Goal: Task Accomplishment & Management: Use online tool/utility

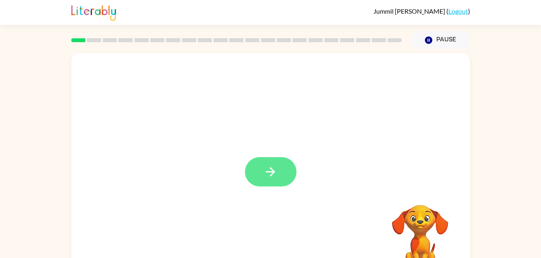
click at [276, 173] on icon "button" at bounding box center [270, 172] width 14 height 14
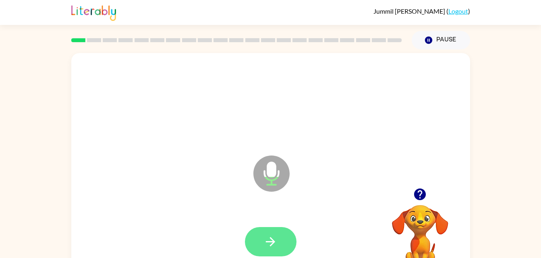
click at [256, 255] on button "button" at bounding box center [271, 241] width 52 height 29
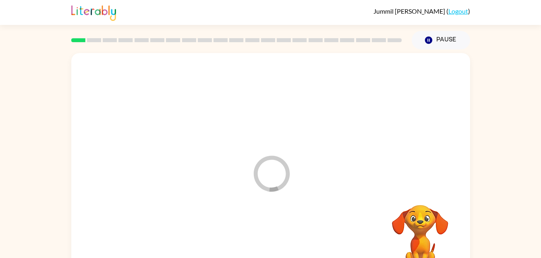
click at [264, 247] on div at bounding box center [270, 242] width 382 height 66
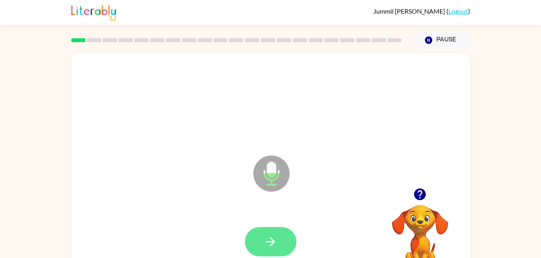
click at [261, 251] on button "button" at bounding box center [271, 241] width 52 height 29
click at [269, 248] on icon "button" at bounding box center [270, 242] width 14 height 14
click at [252, 242] on button "button" at bounding box center [271, 241] width 52 height 29
click at [275, 229] on button "button" at bounding box center [271, 241] width 52 height 29
click at [294, 244] on button "button" at bounding box center [271, 241] width 52 height 29
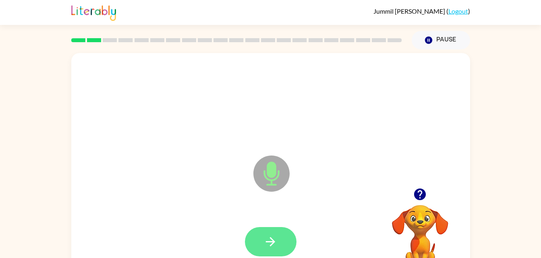
click at [256, 249] on button "button" at bounding box center [271, 241] width 52 height 29
click at [273, 239] on icon "button" at bounding box center [270, 242] width 14 height 14
click at [265, 233] on button "button" at bounding box center [271, 241] width 52 height 29
click at [281, 237] on button "button" at bounding box center [271, 241] width 52 height 29
click at [276, 240] on icon "button" at bounding box center [270, 242] width 14 height 14
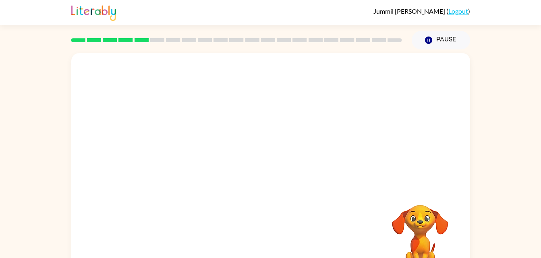
drag, startPoint x: 425, startPoint y: 211, endPoint x: 441, endPoint y: 217, distance: 17.1
drag, startPoint x: 236, startPoint y: 223, endPoint x: 264, endPoint y: 206, distance: 33.4
click at [264, 206] on div "Your browser must support playing .mp4 files to use Literably. Please try using…" at bounding box center [270, 168] width 399 height 230
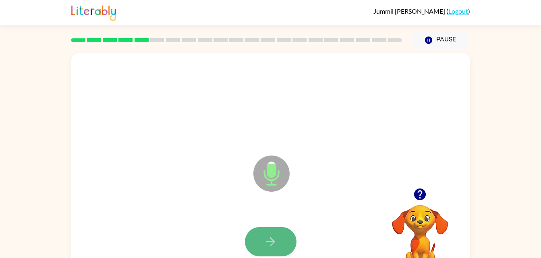
click at [274, 244] on icon "button" at bounding box center [270, 242] width 14 height 14
click at [281, 245] on button "button" at bounding box center [271, 241] width 52 height 29
click at [287, 249] on button "button" at bounding box center [271, 241] width 52 height 29
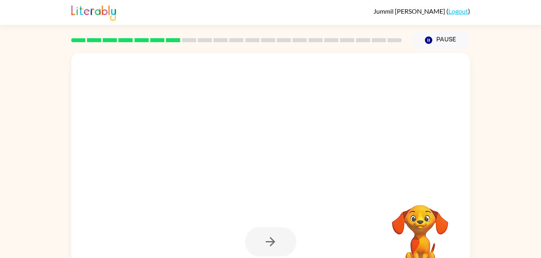
click at [265, 242] on div at bounding box center [271, 241] width 52 height 29
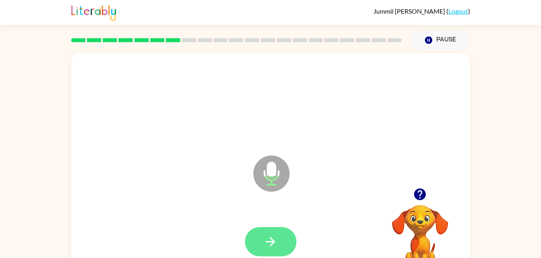
click at [255, 238] on button "button" at bounding box center [271, 241] width 52 height 29
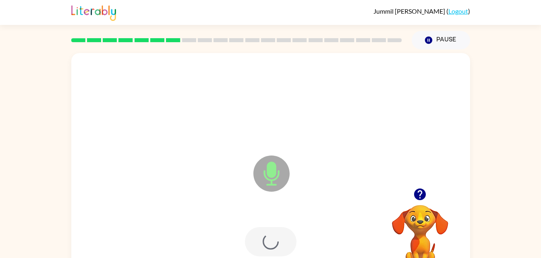
click at [250, 238] on div at bounding box center [271, 241] width 52 height 29
click at [250, 232] on div at bounding box center [271, 241] width 52 height 29
click at [280, 238] on button "button" at bounding box center [271, 241] width 52 height 29
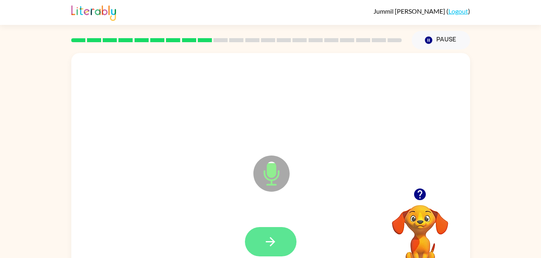
click at [261, 244] on button "button" at bounding box center [271, 241] width 52 height 29
click at [278, 252] on button "button" at bounding box center [271, 241] width 52 height 29
click at [271, 231] on button "button" at bounding box center [271, 241] width 52 height 29
click at [246, 250] on div at bounding box center [271, 241] width 52 height 29
click at [269, 246] on icon "button" at bounding box center [270, 242] width 14 height 14
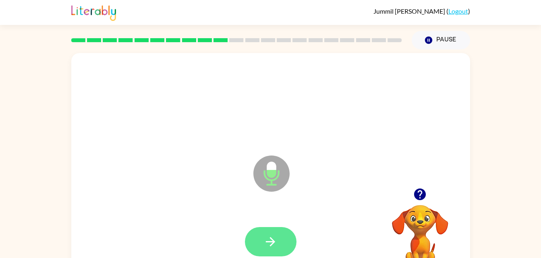
click at [275, 232] on button "button" at bounding box center [271, 241] width 52 height 29
click at [260, 247] on button "button" at bounding box center [271, 241] width 52 height 29
click at [273, 242] on icon "button" at bounding box center [270, 242] width 9 height 9
click at [266, 239] on icon "button" at bounding box center [270, 242] width 14 height 14
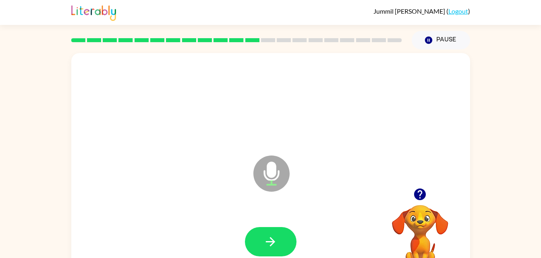
click at [248, 212] on div at bounding box center [270, 242] width 382 height 66
click at [246, 238] on button "button" at bounding box center [271, 241] width 52 height 29
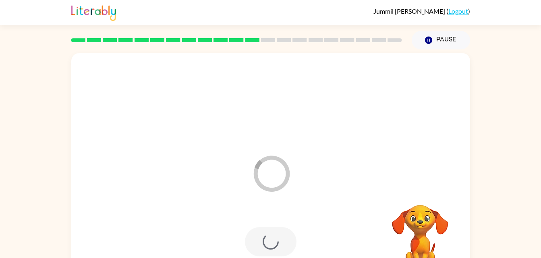
click at [258, 254] on div at bounding box center [271, 241] width 52 height 29
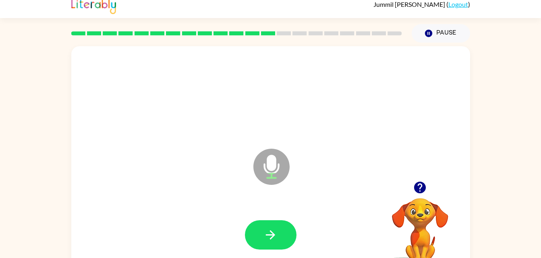
scroll to position [8, 0]
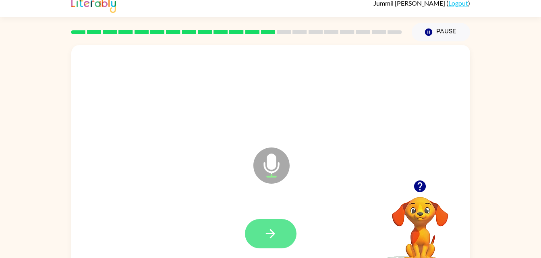
click at [250, 231] on button "button" at bounding box center [271, 233] width 52 height 29
click at [260, 239] on button "button" at bounding box center [271, 233] width 52 height 29
click at [273, 246] on button "button" at bounding box center [271, 233] width 52 height 29
click at [274, 226] on button "button" at bounding box center [271, 233] width 52 height 29
click at [281, 247] on button "button" at bounding box center [271, 233] width 52 height 29
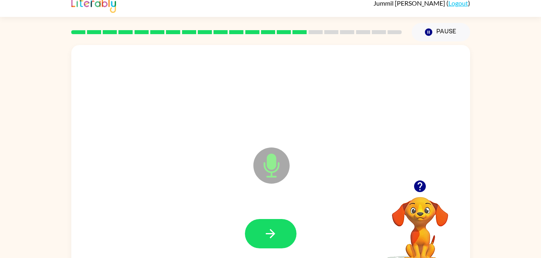
click at [245, 235] on div at bounding box center [271, 233] width 52 height 29
click at [263, 236] on icon "button" at bounding box center [270, 234] width 14 height 14
click at [275, 244] on button "button" at bounding box center [271, 233] width 52 height 29
click at [289, 229] on button "button" at bounding box center [271, 233] width 52 height 29
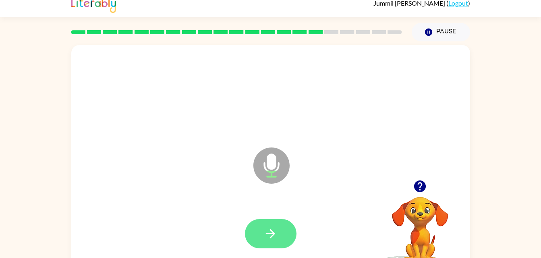
click at [259, 239] on button "button" at bounding box center [271, 233] width 52 height 29
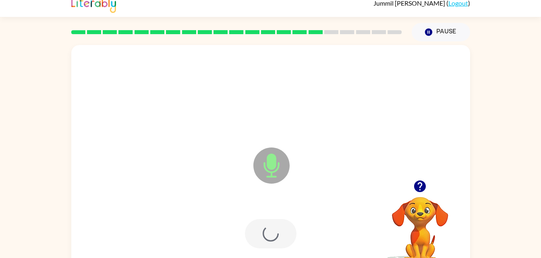
click at [268, 246] on div at bounding box center [271, 233] width 52 height 29
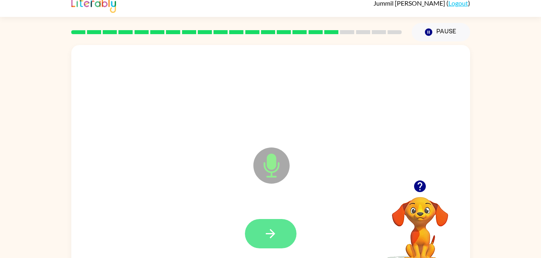
click at [275, 247] on button "button" at bounding box center [271, 233] width 52 height 29
click at [267, 253] on div at bounding box center [270, 234] width 382 height 66
click at [273, 228] on icon "button" at bounding box center [270, 234] width 14 height 14
click at [285, 231] on div at bounding box center [270, 234] width 382 height 66
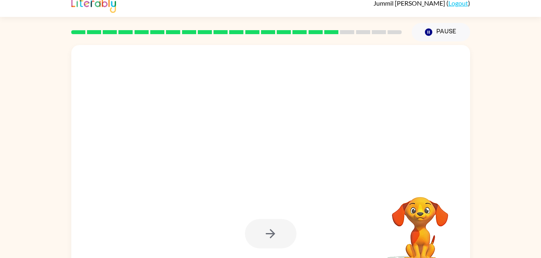
click at [264, 245] on div at bounding box center [271, 233] width 52 height 29
click at [262, 235] on div at bounding box center [271, 233] width 52 height 29
click at [265, 231] on div at bounding box center [271, 233] width 52 height 29
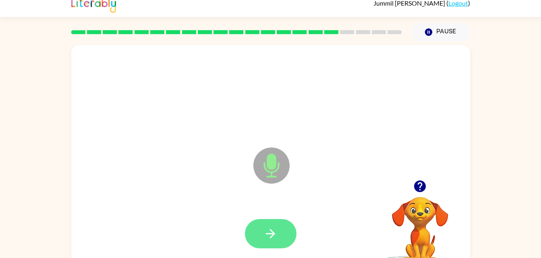
click at [258, 240] on button "button" at bounding box center [271, 233] width 52 height 29
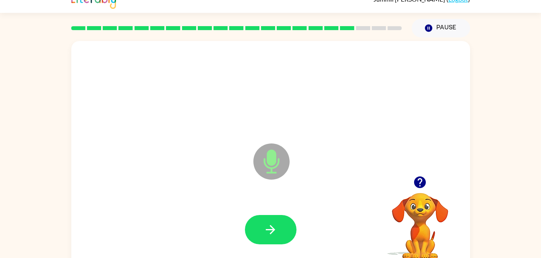
scroll to position [15, 0]
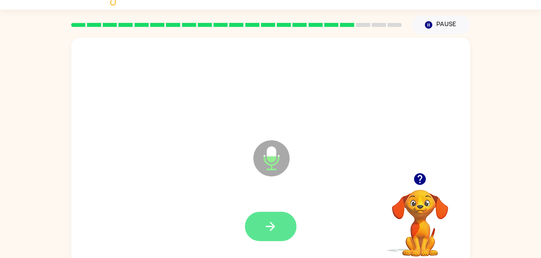
click at [268, 233] on icon "button" at bounding box center [270, 227] width 14 height 14
click at [288, 225] on button "button" at bounding box center [271, 226] width 52 height 29
click at [280, 221] on button "button" at bounding box center [271, 226] width 52 height 29
click at [283, 233] on button "button" at bounding box center [271, 226] width 52 height 29
click at [270, 230] on icon "button" at bounding box center [270, 227] width 14 height 14
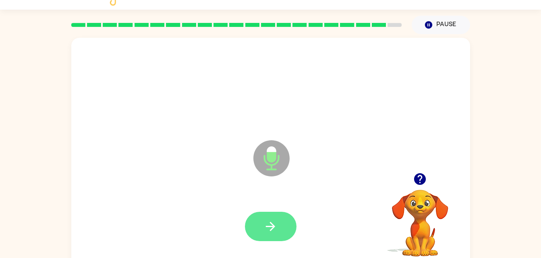
click at [276, 224] on icon "button" at bounding box center [270, 227] width 14 height 14
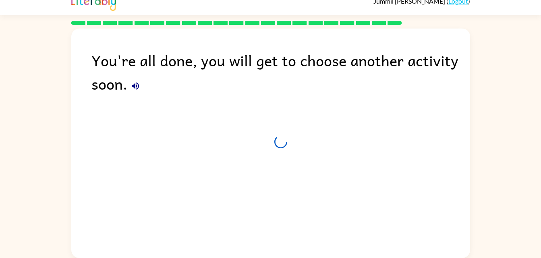
scroll to position [10, 0]
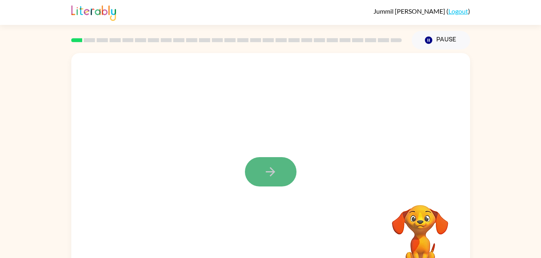
click at [260, 180] on button "button" at bounding box center [271, 171] width 52 height 29
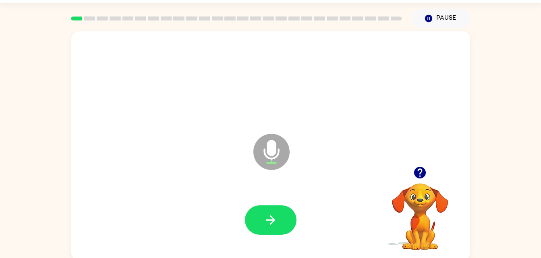
scroll to position [19, 0]
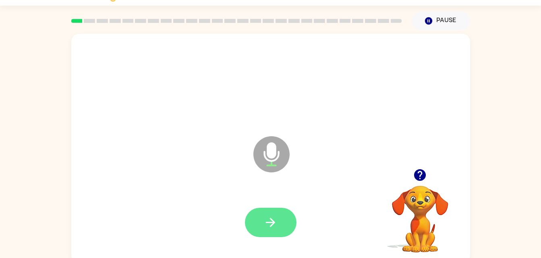
click at [267, 233] on button "button" at bounding box center [271, 222] width 52 height 29
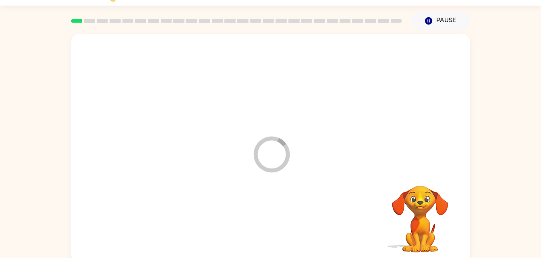
click at [265, 218] on div at bounding box center [270, 223] width 382 height 66
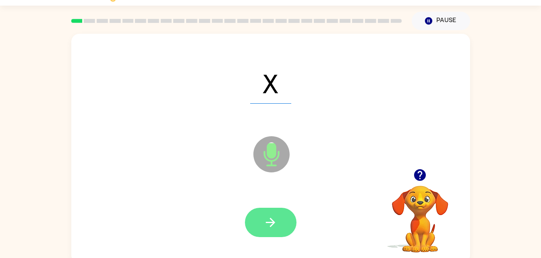
click at [289, 233] on button "button" at bounding box center [271, 222] width 52 height 29
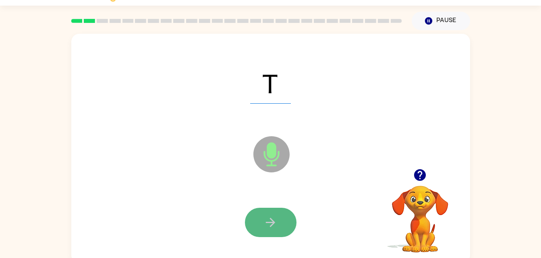
click at [255, 217] on button "button" at bounding box center [271, 222] width 52 height 29
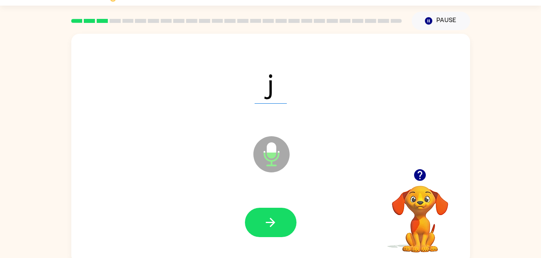
drag, startPoint x: 255, startPoint y: 217, endPoint x: 250, endPoint y: 224, distance: 8.7
click at [250, 224] on button "button" at bounding box center [271, 222] width 52 height 29
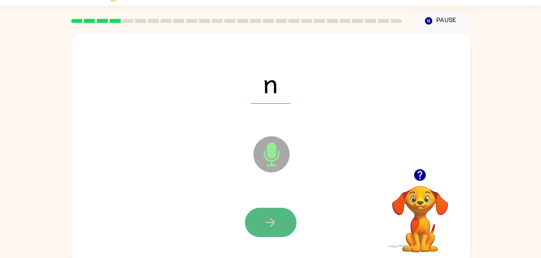
click at [264, 231] on button "button" at bounding box center [271, 222] width 52 height 29
click at [260, 230] on button "button" at bounding box center [271, 222] width 52 height 29
click at [270, 225] on icon "button" at bounding box center [270, 223] width 14 height 14
click at [269, 224] on icon "button" at bounding box center [270, 223] width 14 height 14
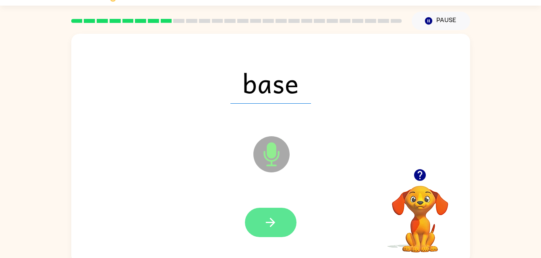
click at [266, 225] on icon "button" at bounding box center [270, 223] width 14 height 14
click at [262, 224] on button "button" at bounding box center [271, 222] width 52 height 29
click at [277, 224] on button "button" at bounding box center [271, 222] width 52 height 29
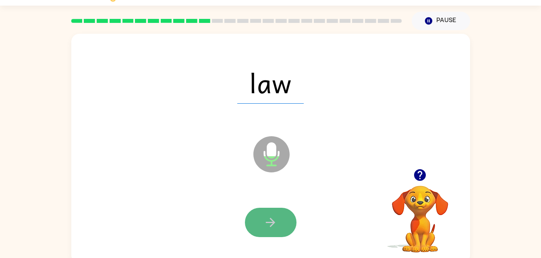
click at [274, 227] on icon "button" at bounding box center [270, 223] width 14 height 14
click at [269, 223] on icon "button" at bounding box center [270, 223] width 14 height 14
click at [268, 224] on icon "button" at bounding box center [270, 223] width 14 height 14
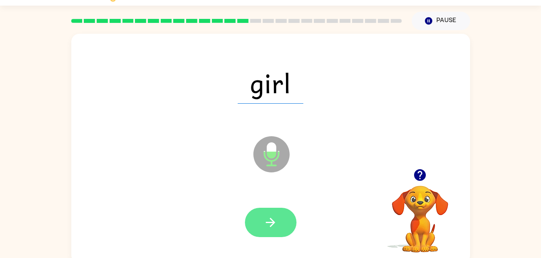
click at [259, 225] on button "button" at bounding box center [271, 222] width 52 height 29
click at [269, 224] on icon "button" at bounding box center [270, 223] width 14 height 14
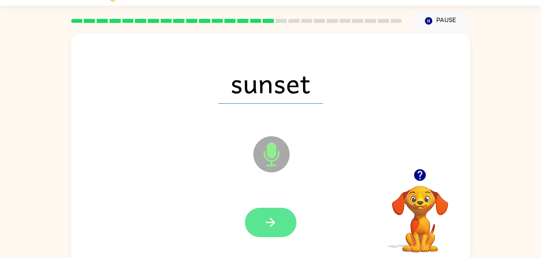
click at [268, 226] on icon "button" at bounding box center [270, 223] width 14 height 14
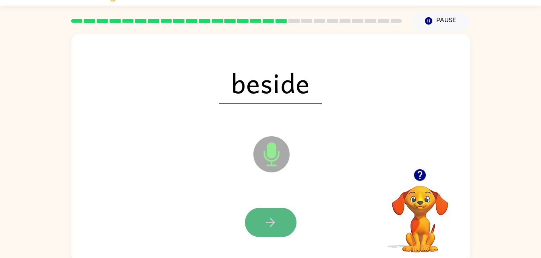
click at [273, 221] on icon "button" at bounding box center [270, 222] width 9 height 9
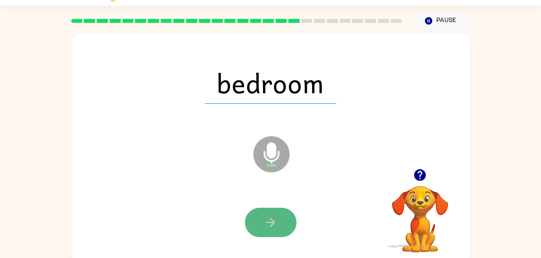
click at [277, 232] on button "button" at bounding box center [271, 222] width 52 height 29
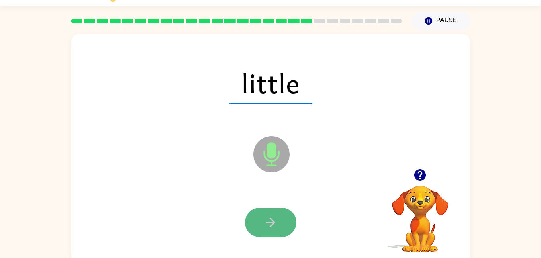
click at [271, 232] on button "button" at bounding box center [271, 222] width 52 height 29
click at [267, 228] on icon "button" at bounding box center [270, 223] width 14 height 14
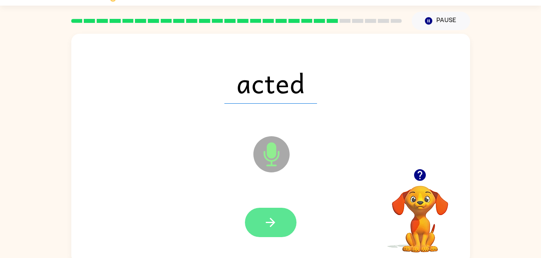
click at [253, 217] on button "button" at bounding box center [271, 222] width 52 height 29
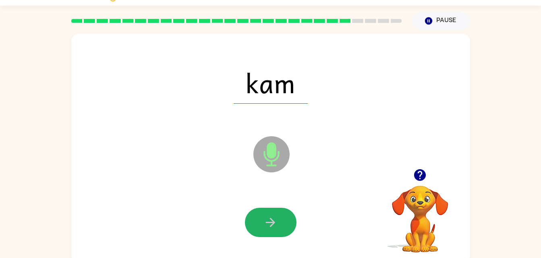
click at [253, 219] on button "button" at bounding box center [271, 222] width 52 height 29
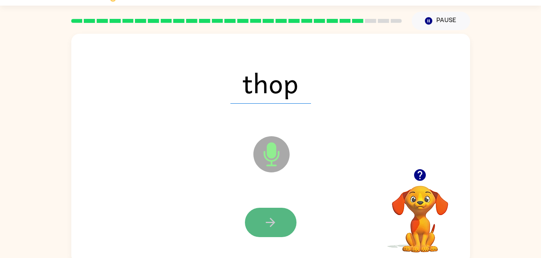
click at [279, 226] on button "button" at bounding box center [271, 222] width 52 height 29
click at [281, 227] on button "button" at bounding box center [271, 222] width 52 height 29
click at [273, 227] on icon "button" at bounding box center [270, 223] width 14 height 14
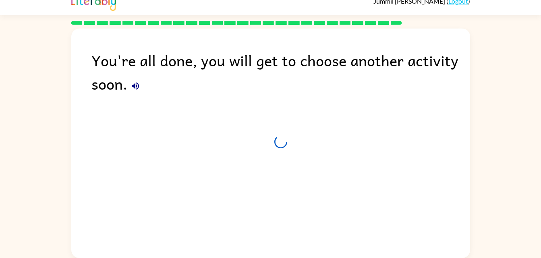
scroll to position [10, 0]
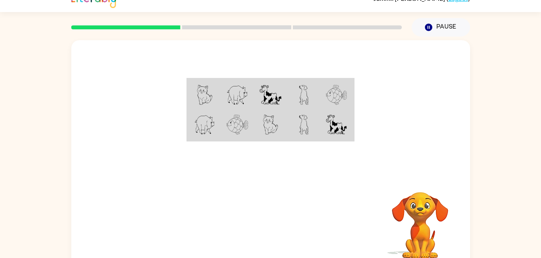
scroll to position [25, 0]
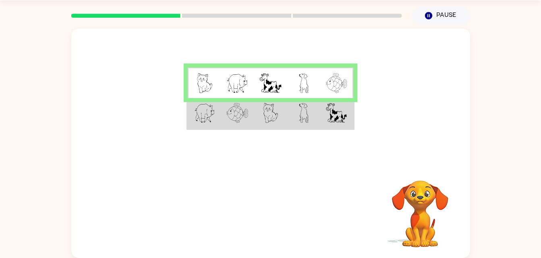
click at [242, 89] on img at bounding box center [237, 83] width 22 height 20
click at [345, 96] on td at bounding box center [336, 83] width 33 height 31
click at [303, 122] on img at bounding box center [304, 113] width 10 height 20
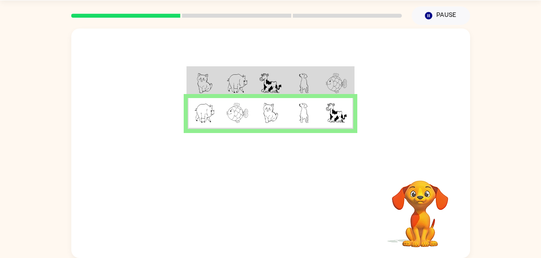
click at [311, 122] on td at bounding box center [303, 113] width 33 height 31
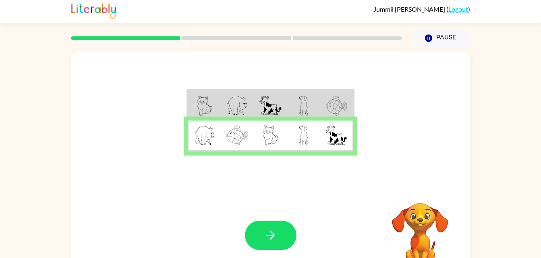
scroll to position [0, 0]
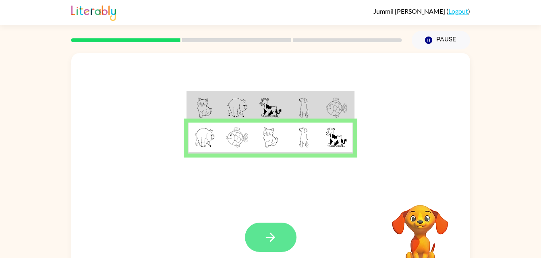
click at [258, 233] on button "button" at bounding box center [271, 237] width 52 height 29
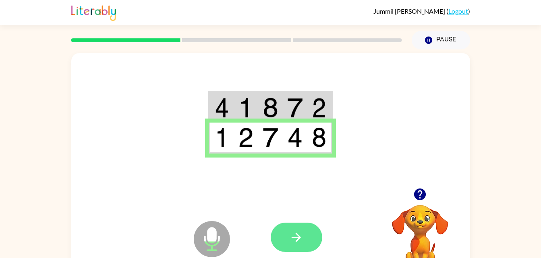
click at [279, 244] on button "button" at bounding box center [297, 237] width 52 height 29
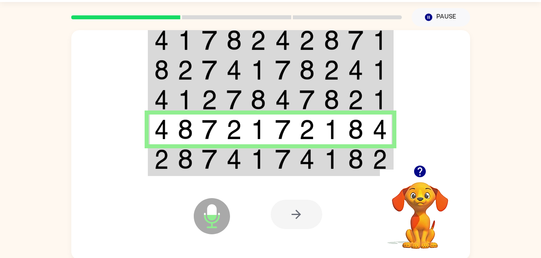
scroll to position [25, 0]
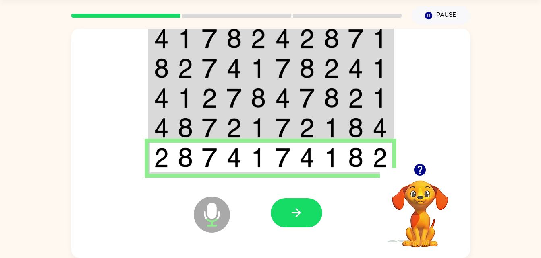
click at [270, 227] on icon "Microphone The Microphone is here when it is your turn to talk" at bounding box center [252, 225] width 121 height 60
click at [302, 207] on icon "button" at bounding box center [296, 213] width 14 height 14
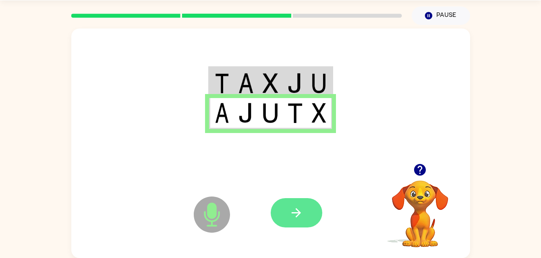
click at [294, 217] on icon "button" at bounding box center [296, 213] width 14 height 14
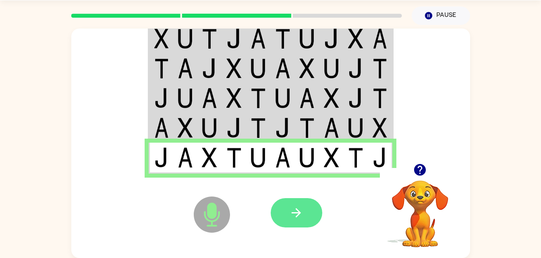
click at [310, 215] on button "button" at bounding box center [297, 212] width 52 height 29
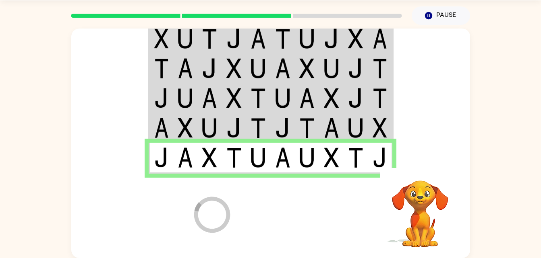
click at [533, 68] on div "Loader Your response is being sent to our graders Your browser must support pla…" at bounding box center [270, 141] width 541 height 233
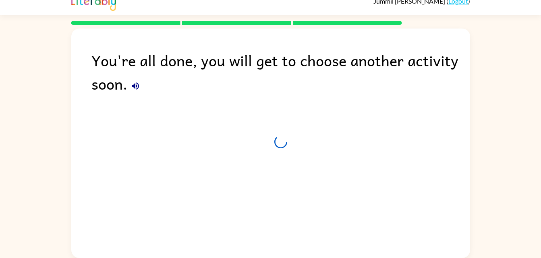
scroll to position [10, 0]
